Goal: Task Accomplishment & Management: Complete application form

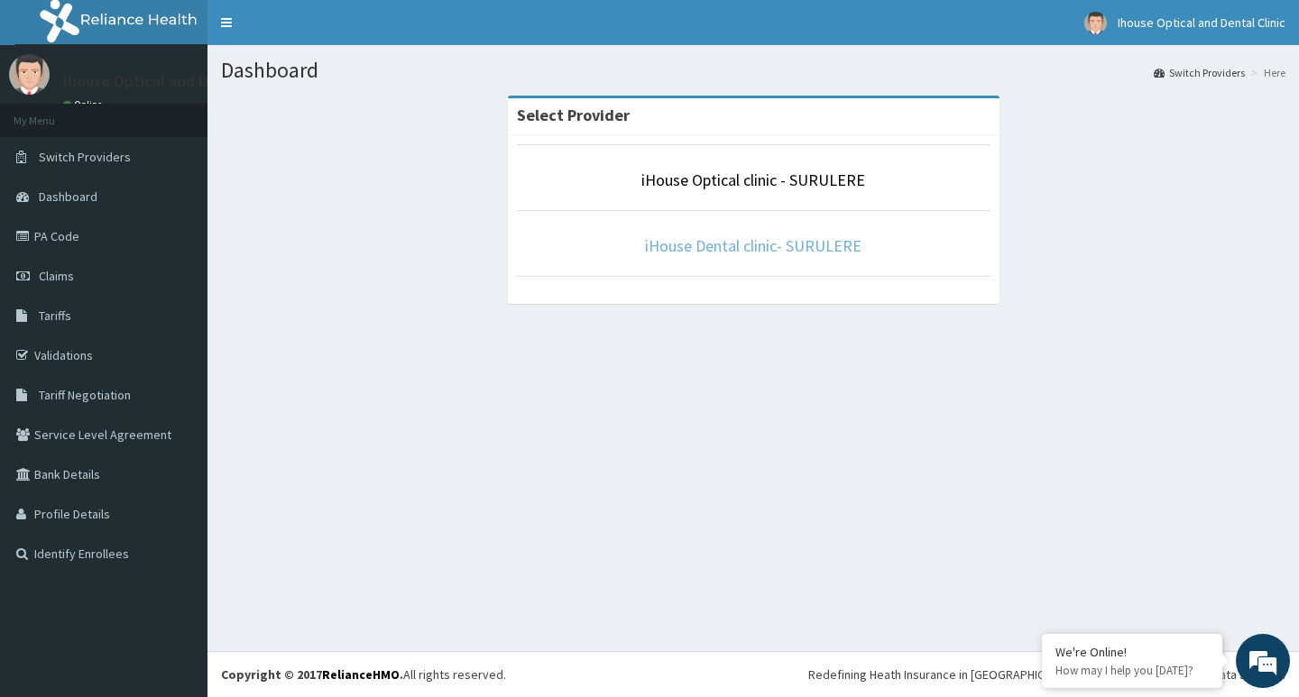
click at [776, 245] on link "iHouse Dental clinic- SURULERE" at bounding box center [753, 245] width 216 height 21
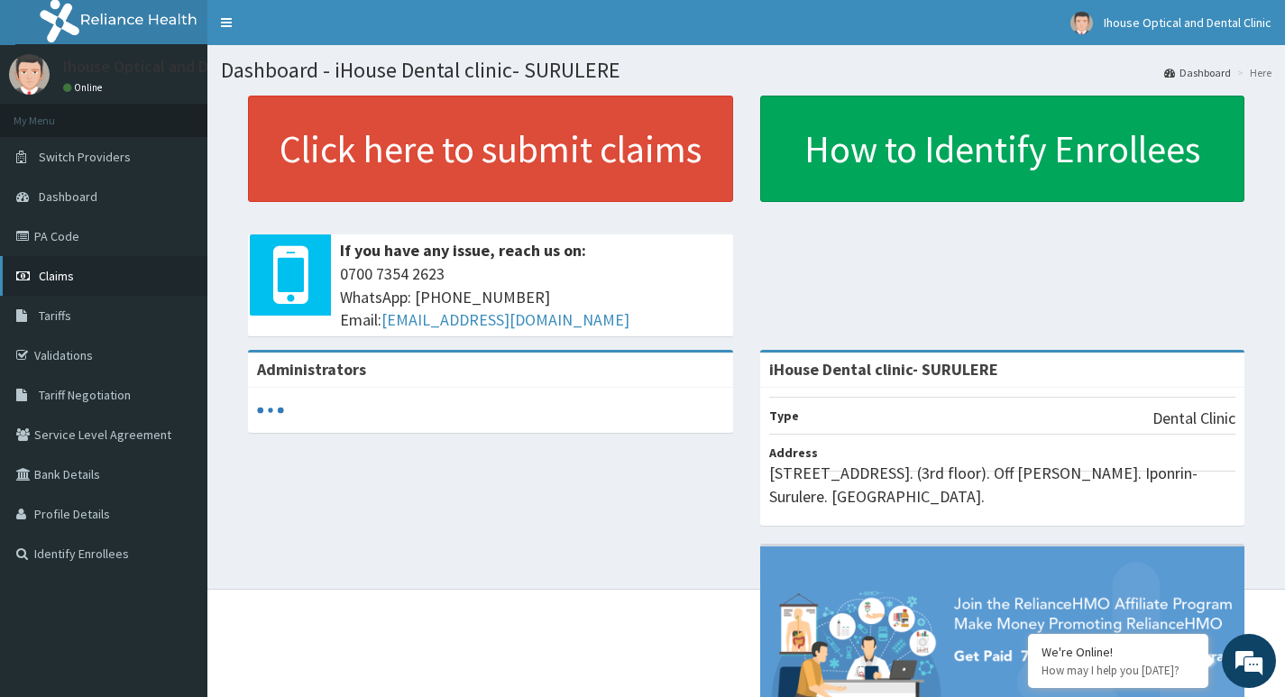
click at [110, 289] on link "Claims" at bounding box center [103, 276] width 207 height 40
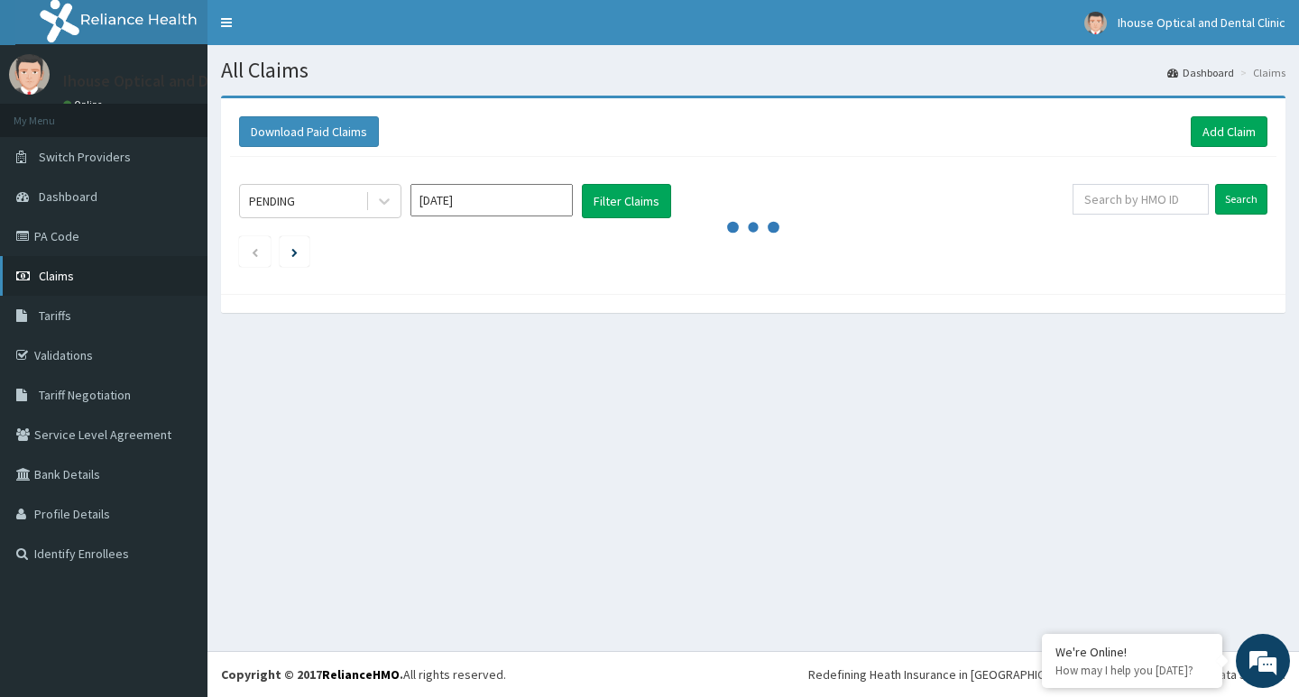
click at [129, 273] on link "Claims" at bounding box center [103, 276] width 207 height 40
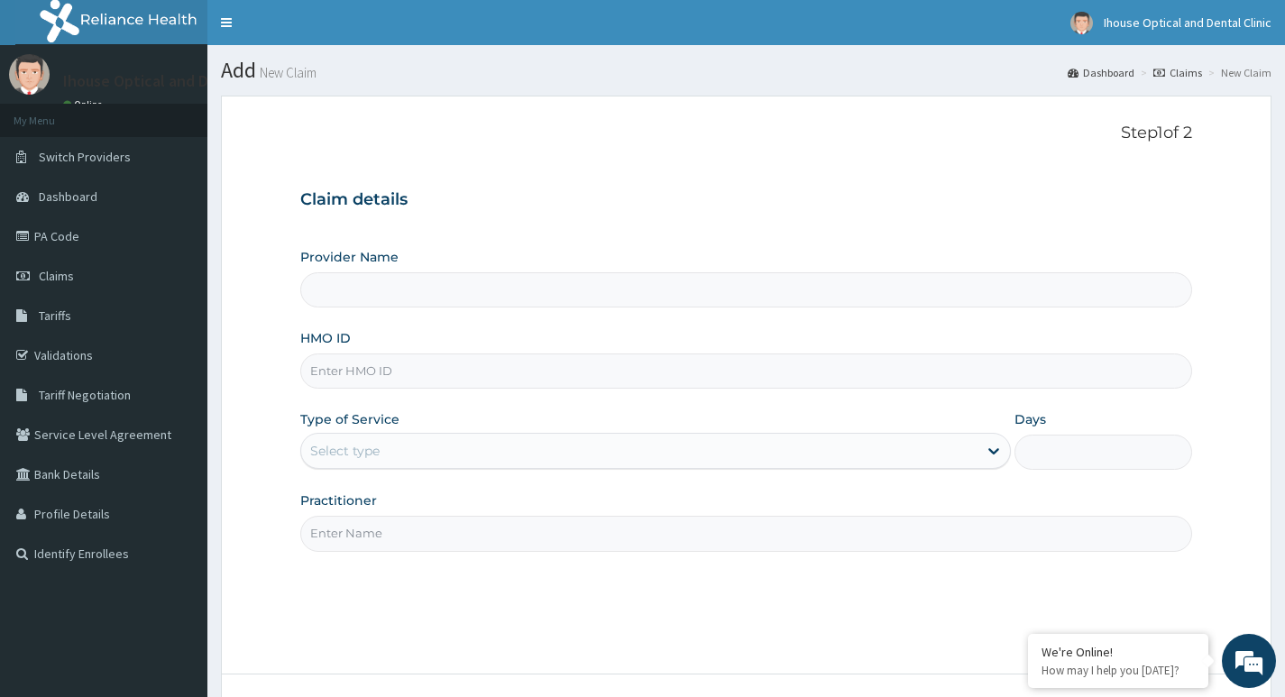
click at [363, 363] on input "HMO ID" at bounding box center [746, 371] width 892 height 35
type input "iHouse Dental clinic- SURULERE"
paste input "19384"
type input "1"
paste input "ENP/10913/A"
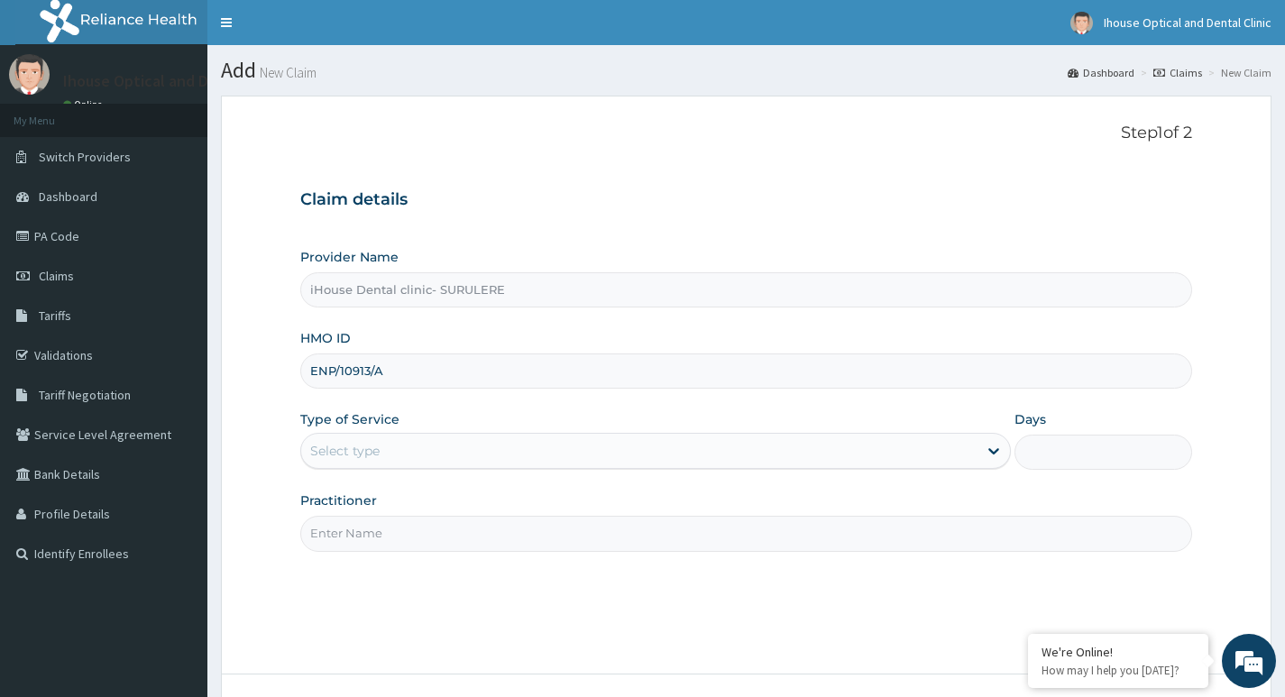
type input "ENP/10913/A"
drag, startPoint x: 439, startPoint y: 452, endPoint x: 445, endPoint y: 436, distance: 17.1
click at [442, 447] on div "Select type" at bounding box center [639, 451] width 676 height 29
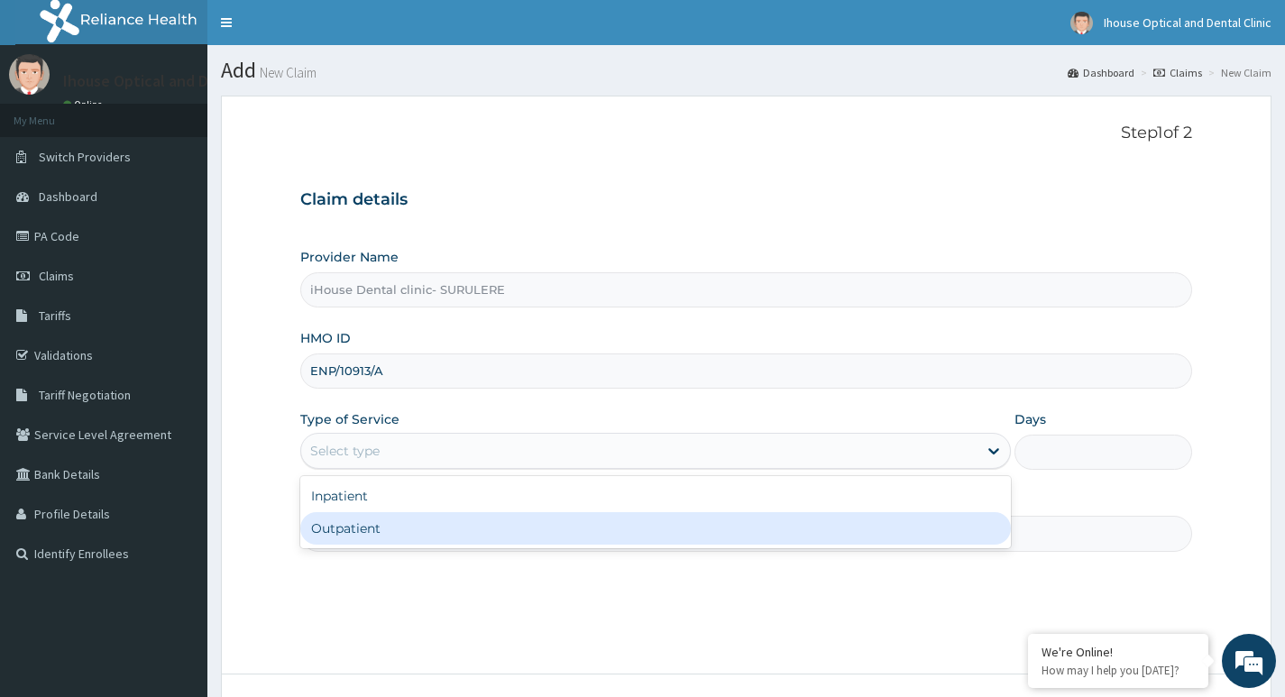
click at [361, 528] on div "Outpatient" at bounding box center [655, 528] width 711 height 32
type input "1"
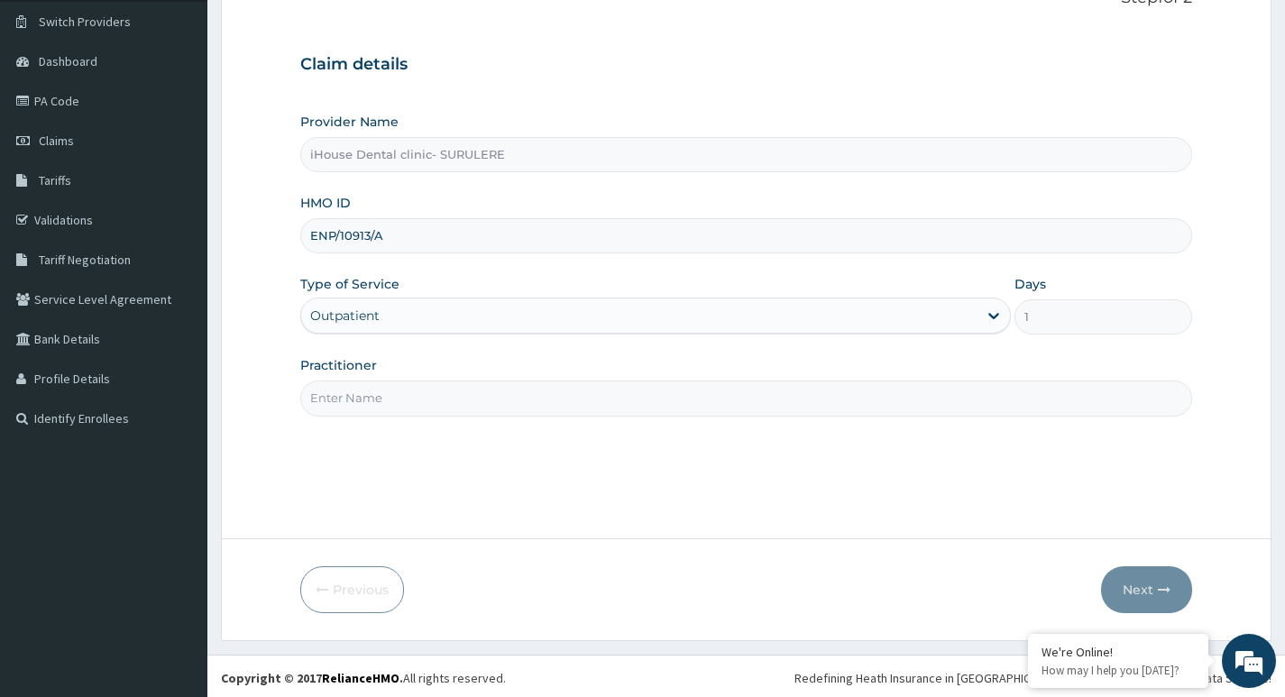
scroll to position [139, 0]
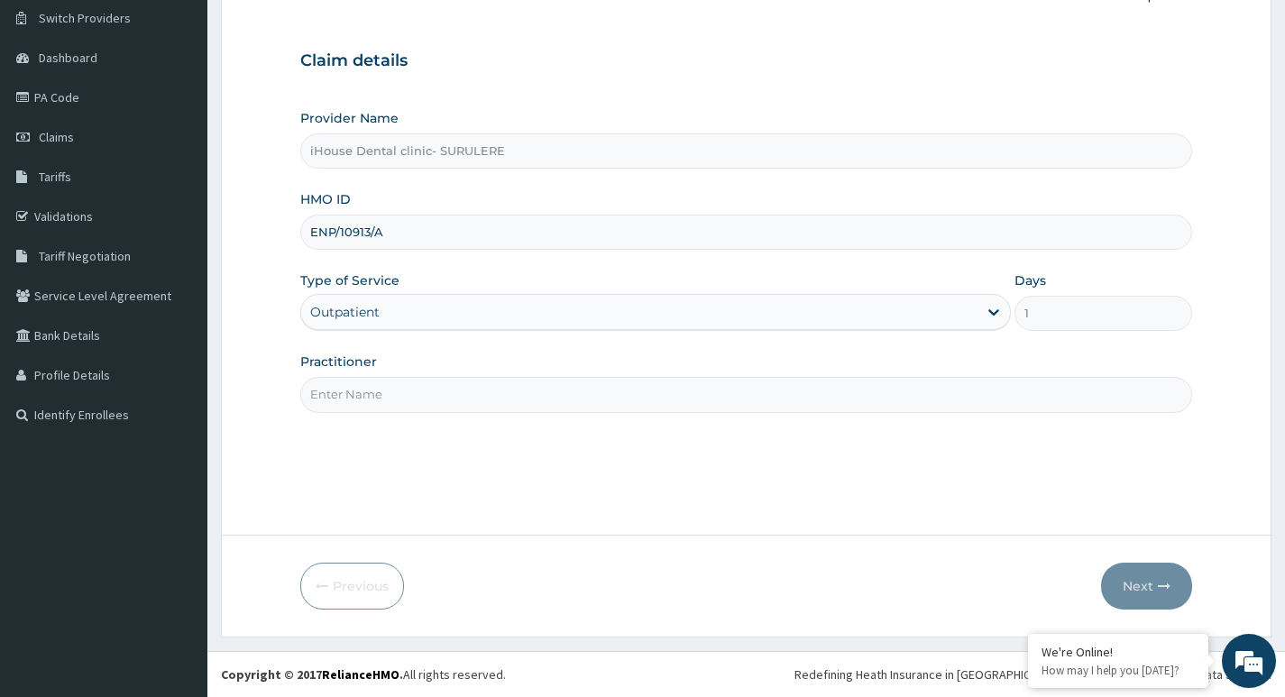
click at [433, 391] on input "Practitioner" at bounding box center [746, 394] width 892 height 35
type input "[PERSON_NAME]"
click at [1132, 593] on button "Next" at bounding box center [1146, 586] width 91 height 47
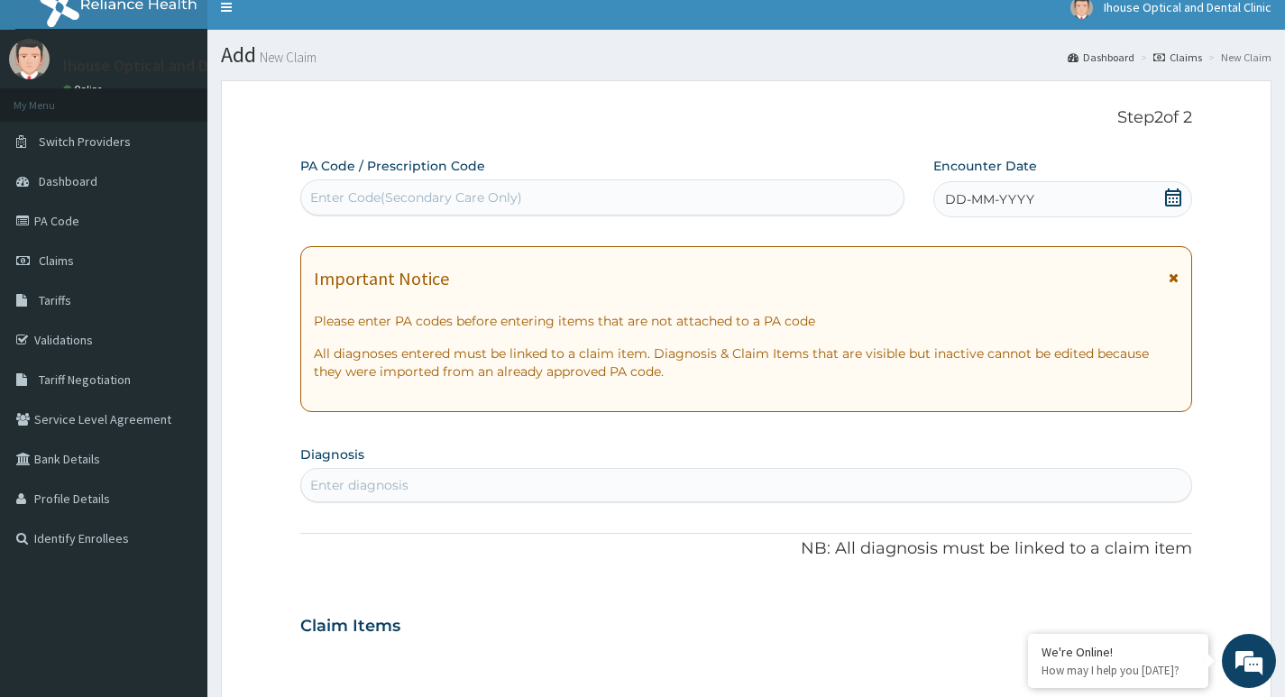
scroll to position [0, 0]
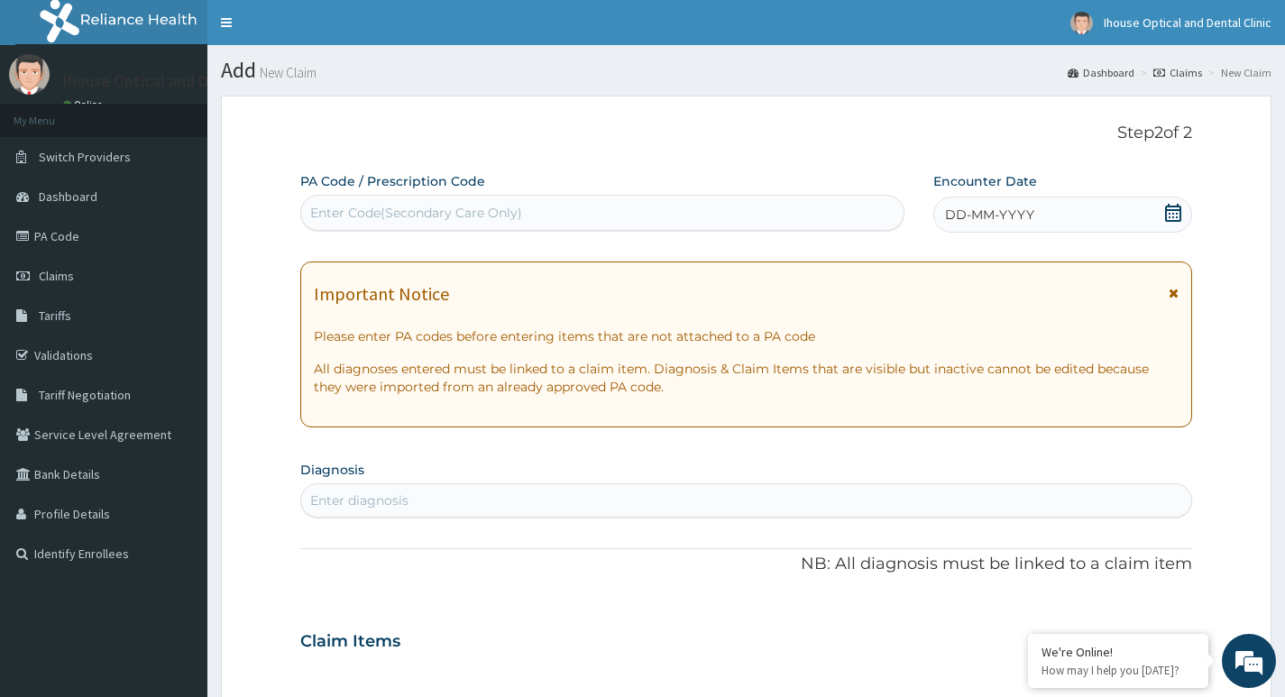
click at [475, 214] on div "Enter Code(Secondary Care Only)" at bounding box center [416, 213] width 212 height 18
paste input "PA/557EBB"
type input "PA/557EBB"
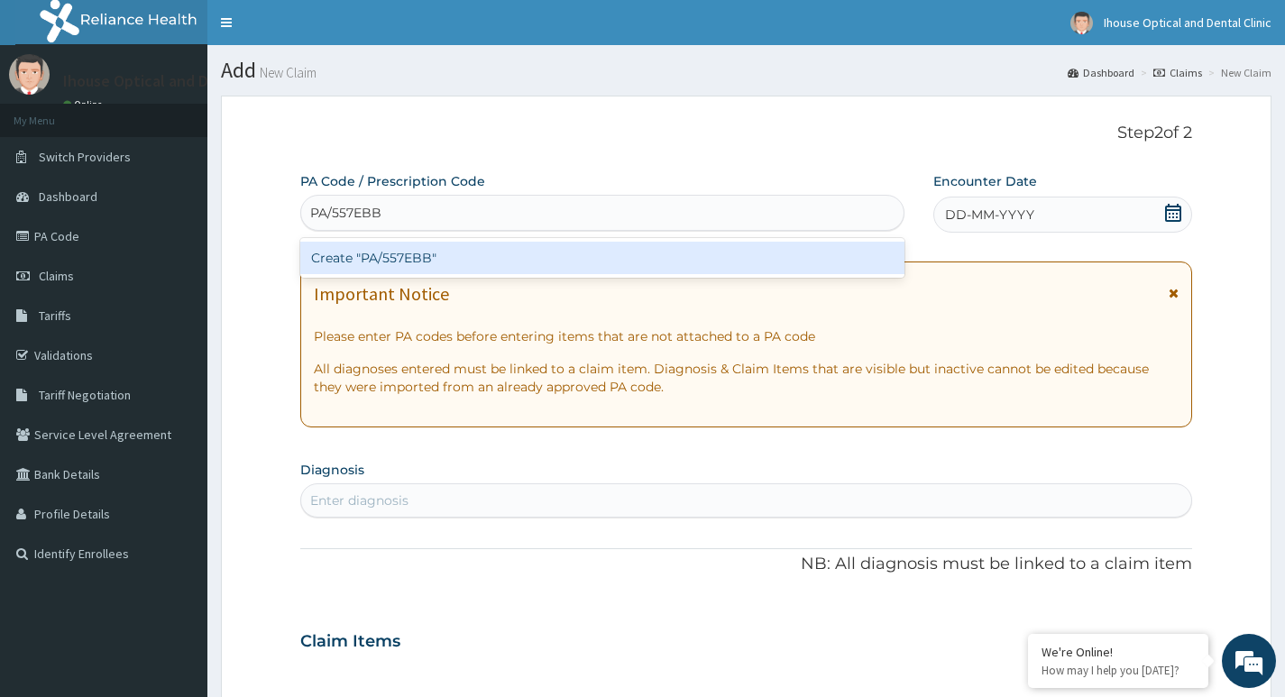
click at [373, 262] on div "Create "PA/557EBB"" at bounding box center [602, 258] width 604 height 32
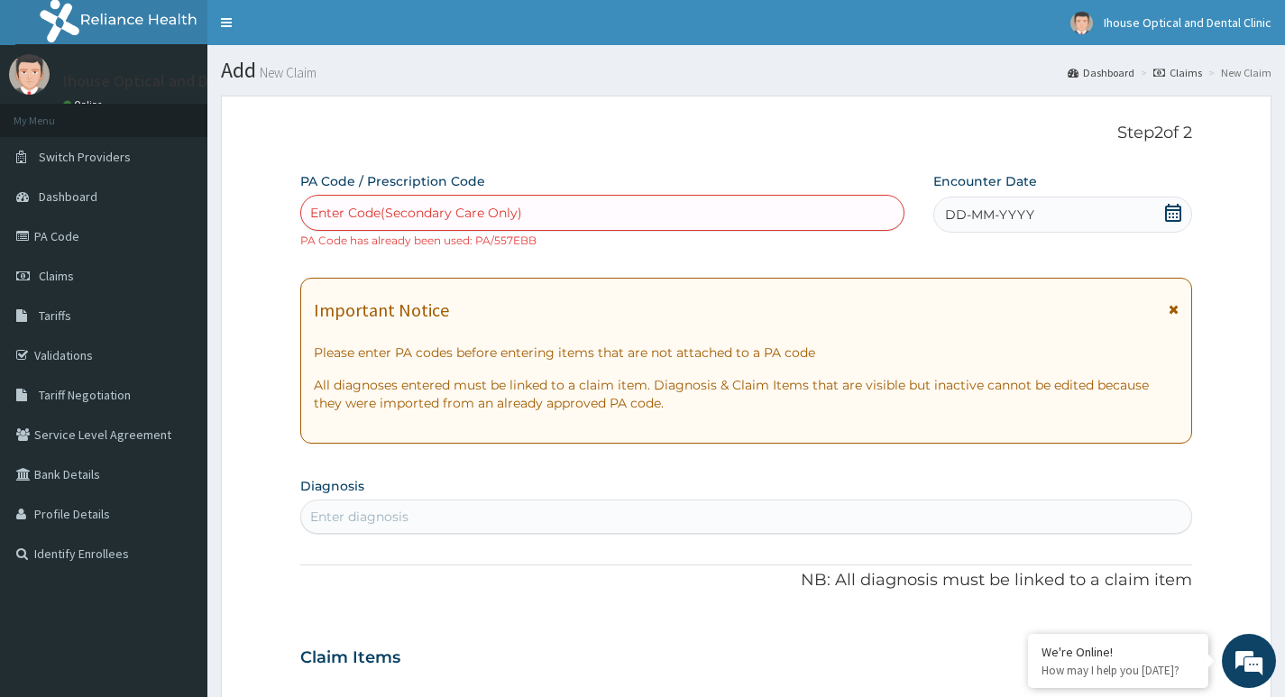
click at [1177, 73] on link "Claims" at bounding box center [1178, 72] width 49 height 15
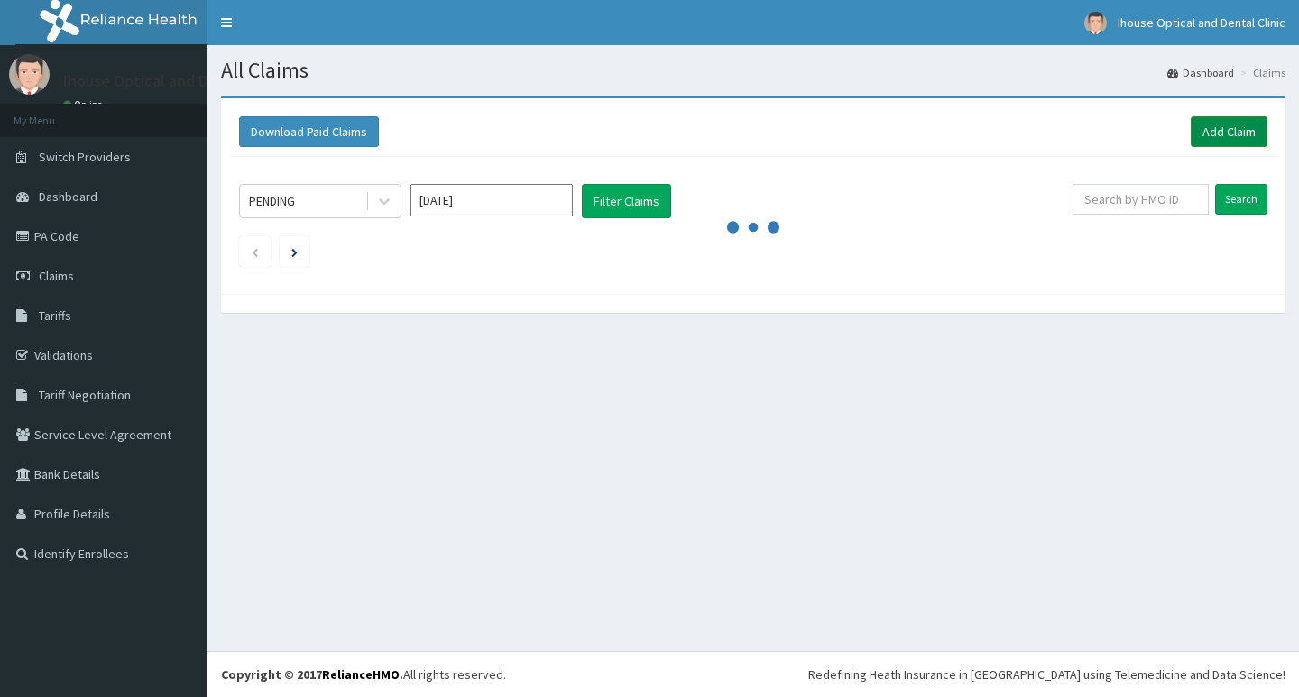
click at [1245, 140] on link "Add Claim" at bounding box center [1229, 131] width 77 height 31
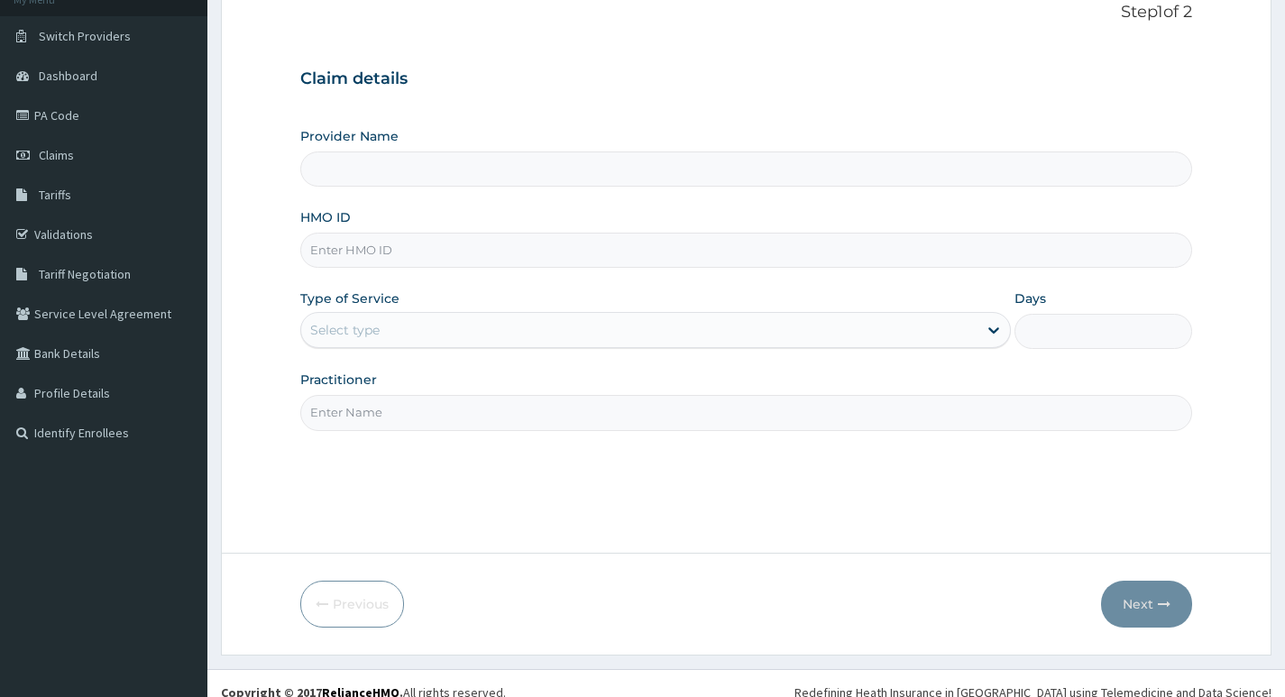
scroll to position [139, 0]
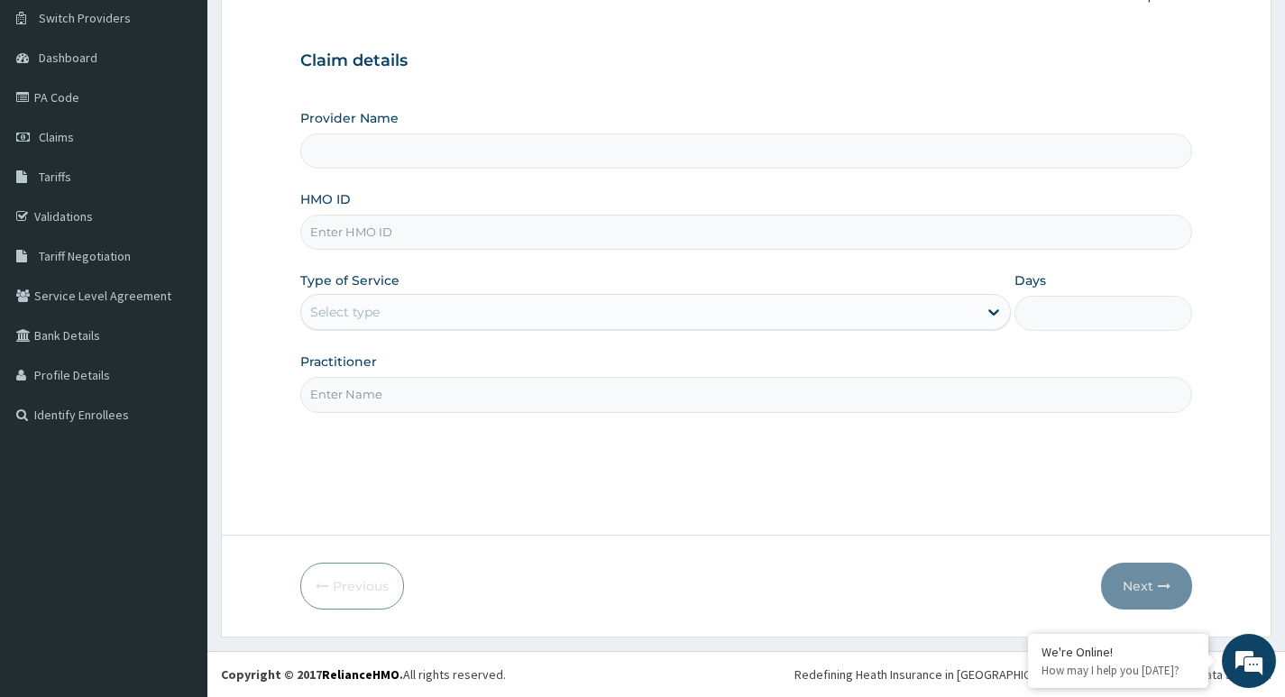
drag, startPoint x: 402, startPoint y: 237, endPoint x: 409, endPoint y: 250, distance: 14.5
click at [409, 250] on input "HMO ID" at bounding box center [746, 232] width 892 height 35
paste input "KSB/11394/D"
type input "KSB/11394/D"
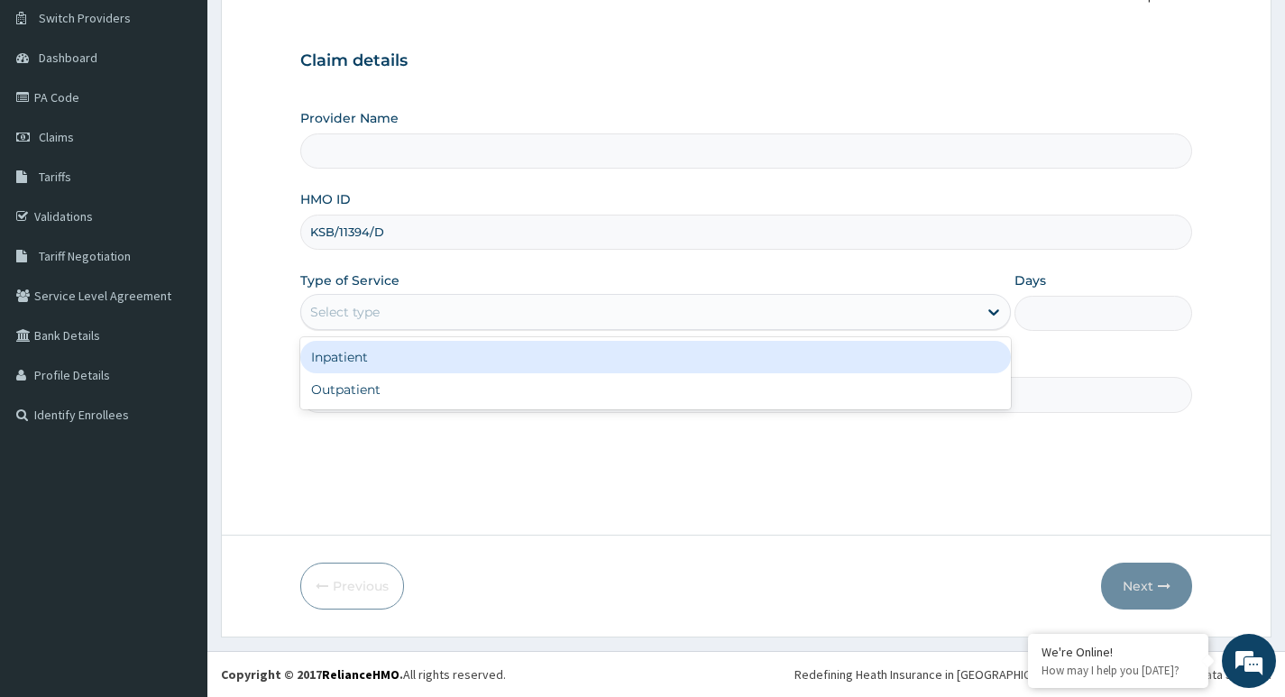
click at [369, 320] on div "Select type" at bounding box center [344, 312] width 69 height 18
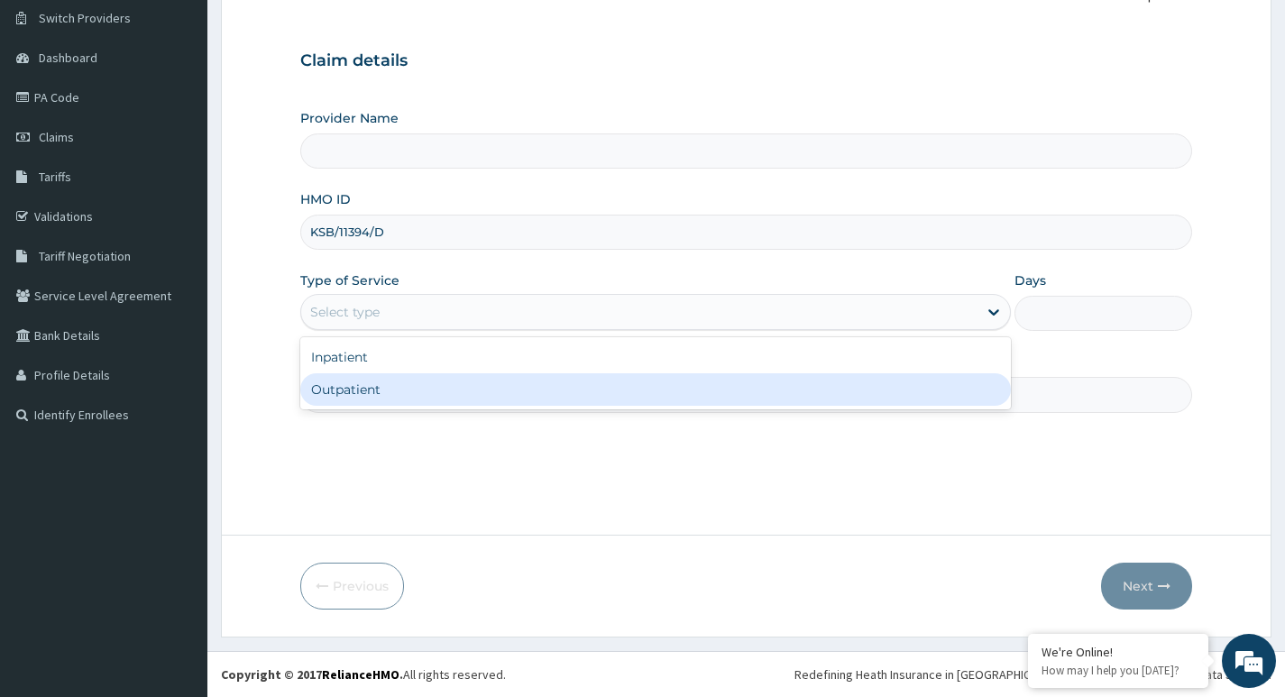
click at [352, 386] on div "Outpatient" at bounding box center [655, 389] width 711 height 32
type input "1"
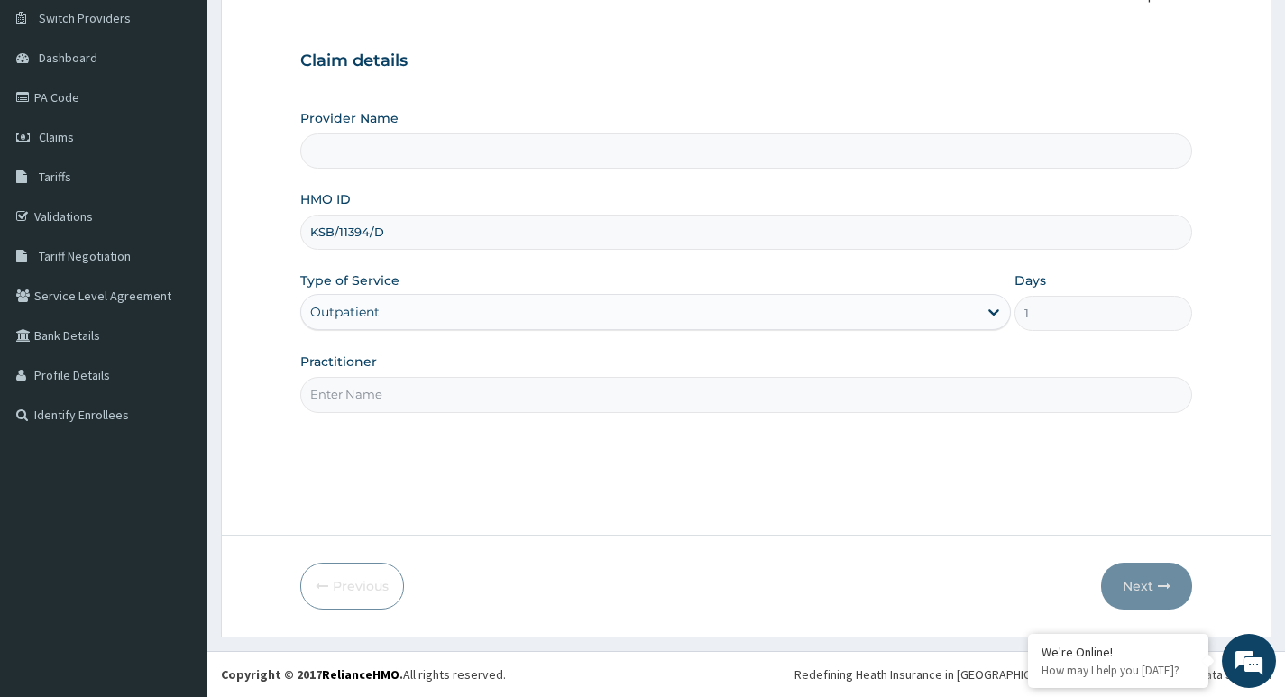
click at [378, 384] on input "Practitioner" at bounding box center [746, 394] width 892 height 35
type input "Dr"
type input "iHouse Dental clinic- SURULERE"
type input "[PERSON_NAME]"
click at [1131, 591] on button "Next" at bounding box center [1146, 586] width 91 height 47
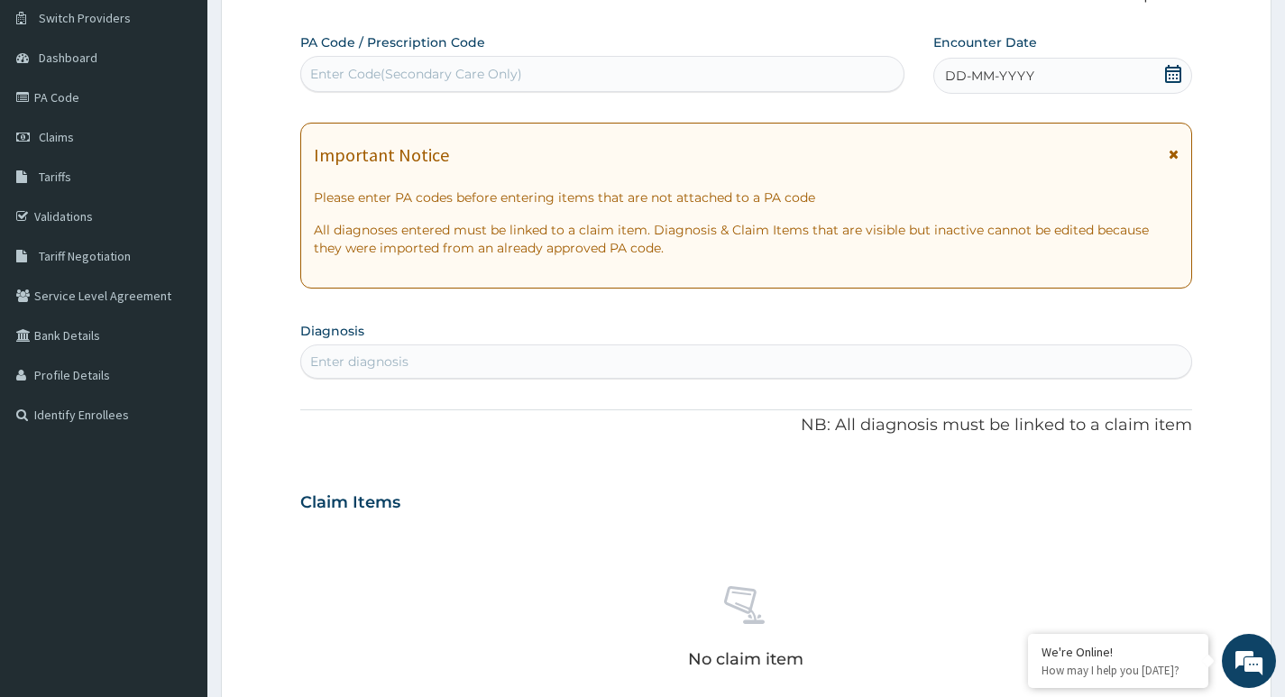
scroll to position [0, 0]
click at [519, 69] on div "Enter Code(Secondary Care Only)" at bounding box center [416, 74] width 212 height 18
paste input "KSB/11394/D"
type input "K"
paste input "PA/FFA342"
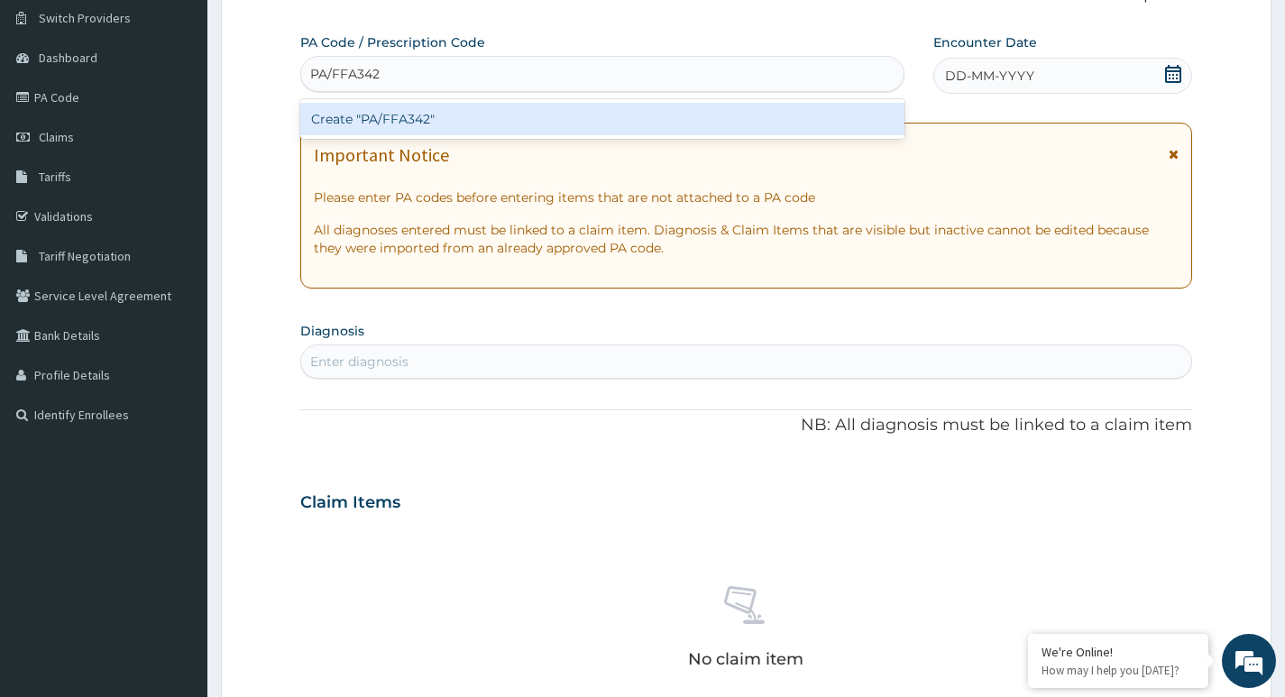
type input "PA/FFA342"
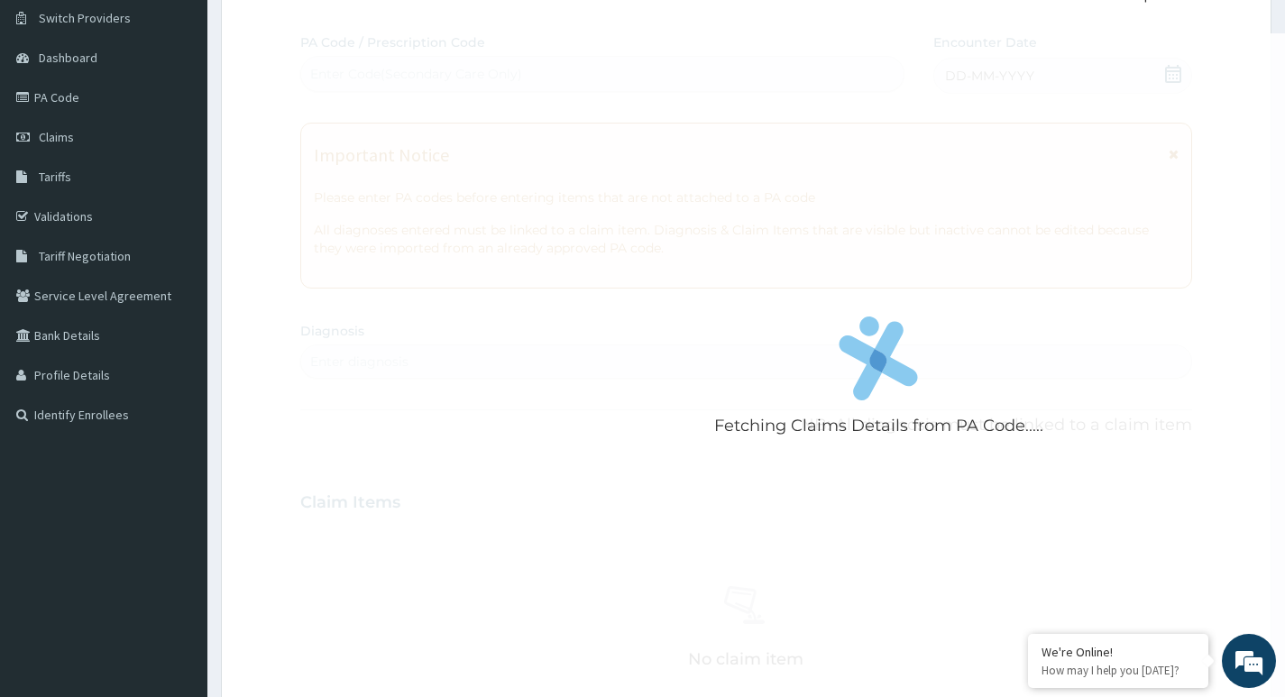
click at [431, 143] on div "Fetching Claims Details from PA Code..... PA Code / Prescription Code Enter Cod…" at bounding box center [746, 499] width 892 height 933
